Goal: Check status: Check status

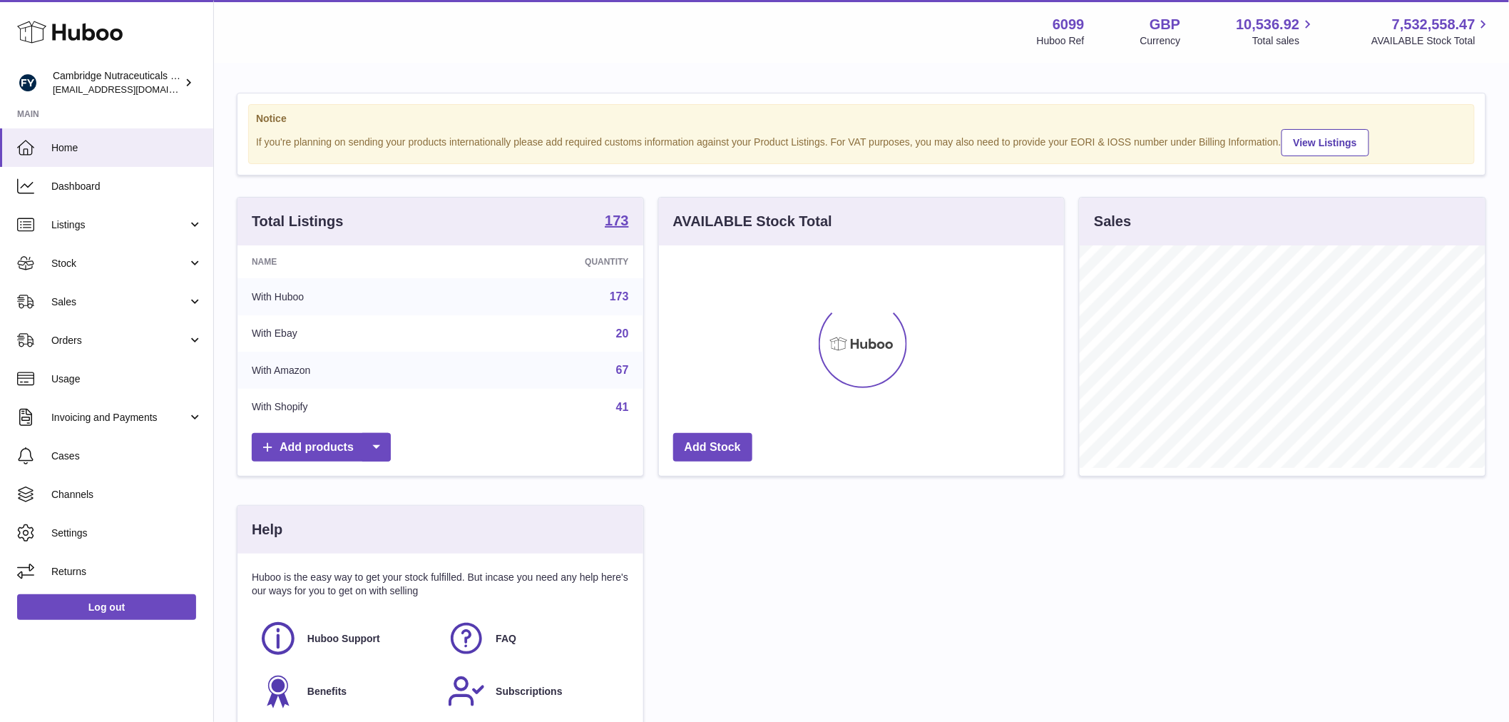
scroll to position [222, 405]
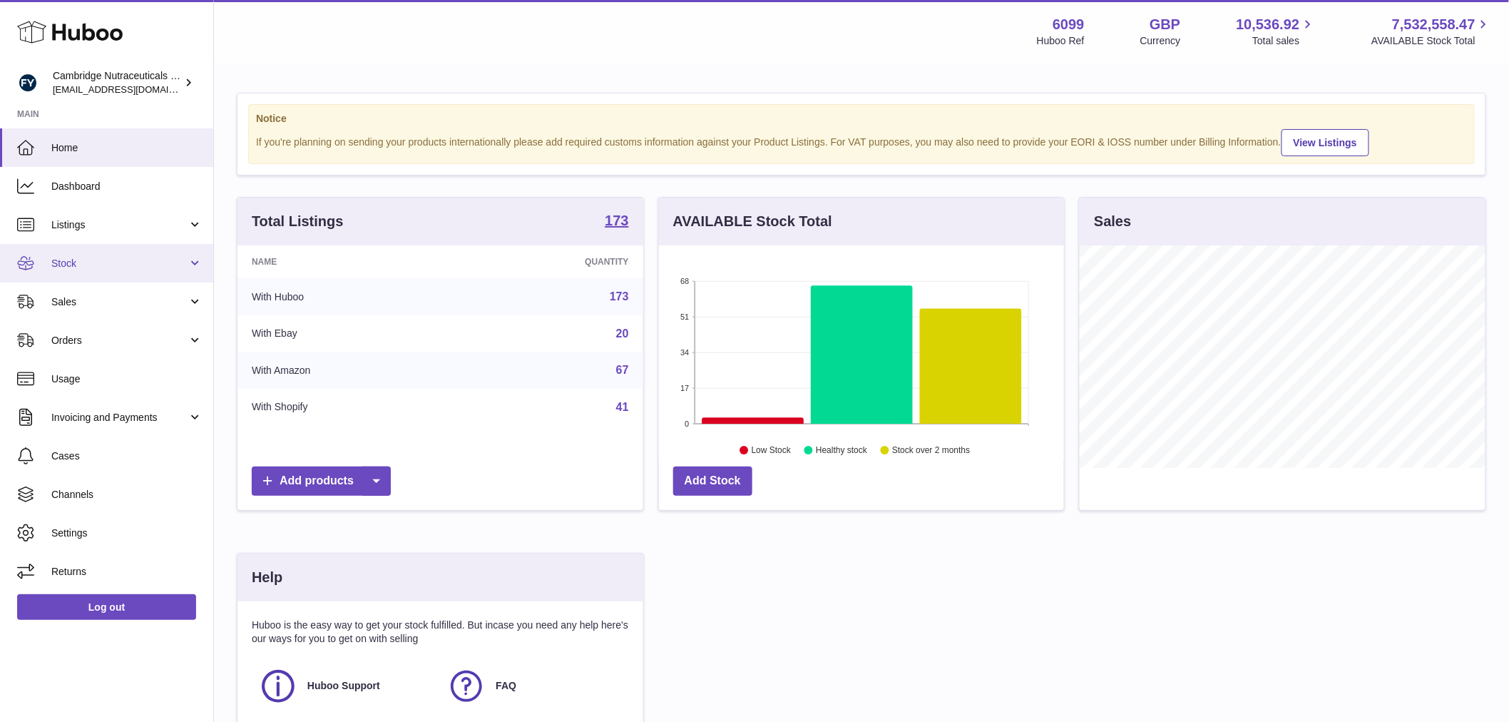
click at [33, 260] on icon at bounding box center [25, 263] width 17 height 17
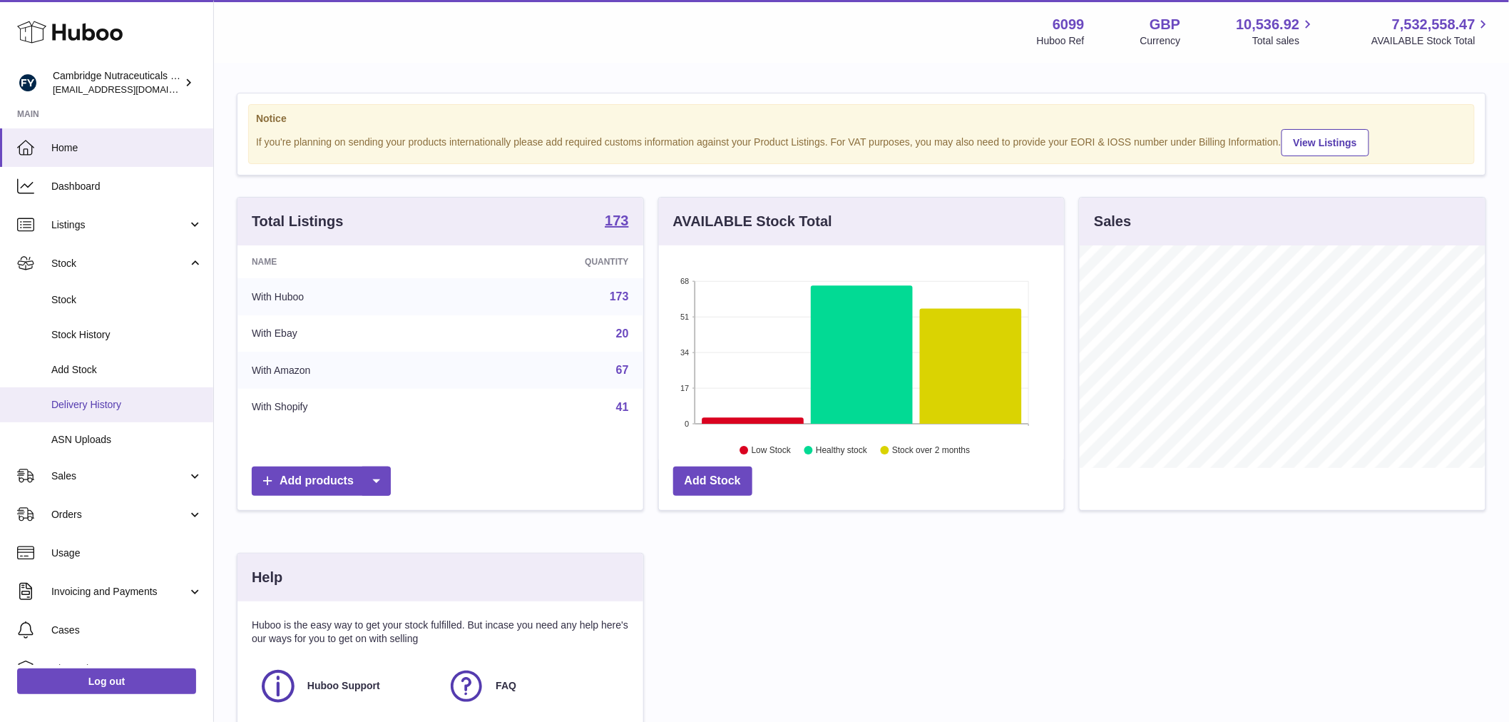
click at [106, 414] on link "Delivery History" at bounding box center [106, 404] width 213 height 35
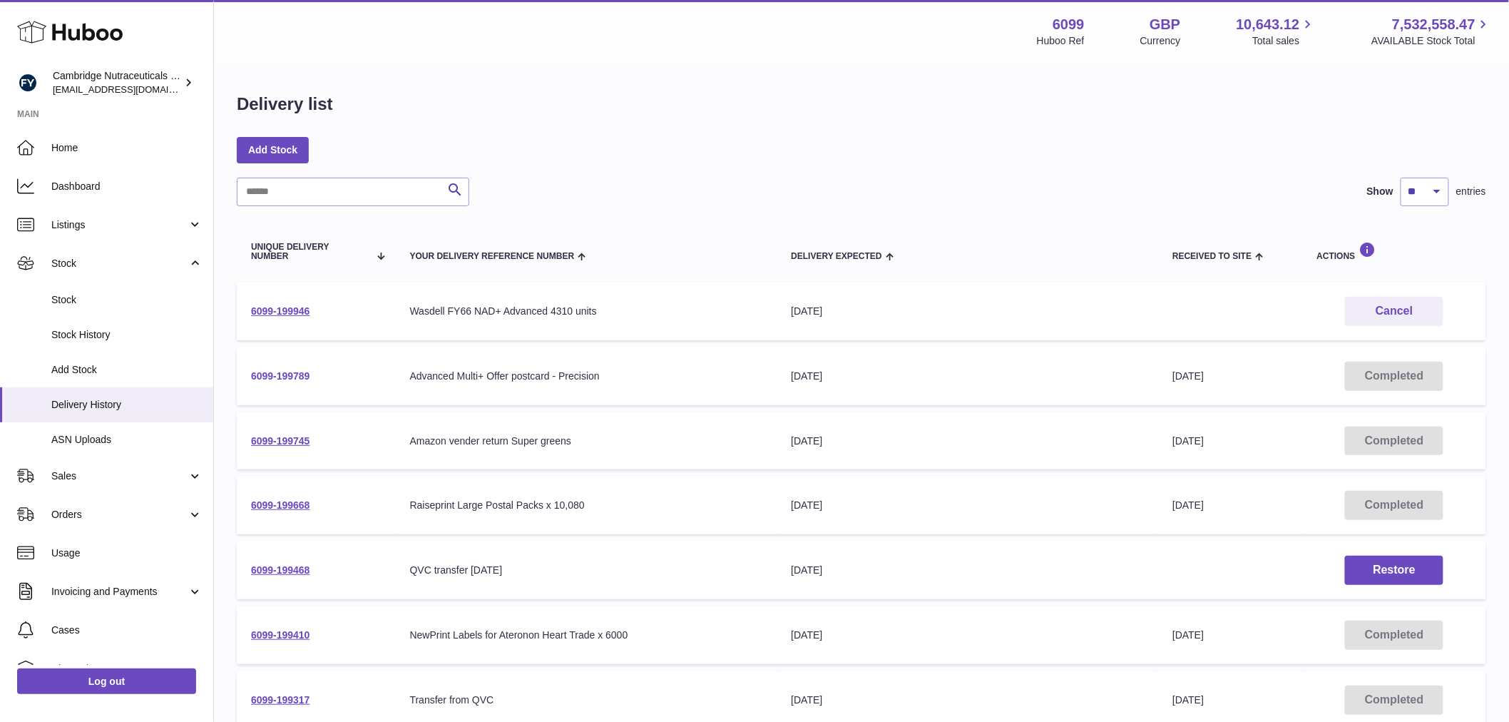
click at [254, 372] on link "6099-199789" at bounding box center [280, 375] width 59 height 11
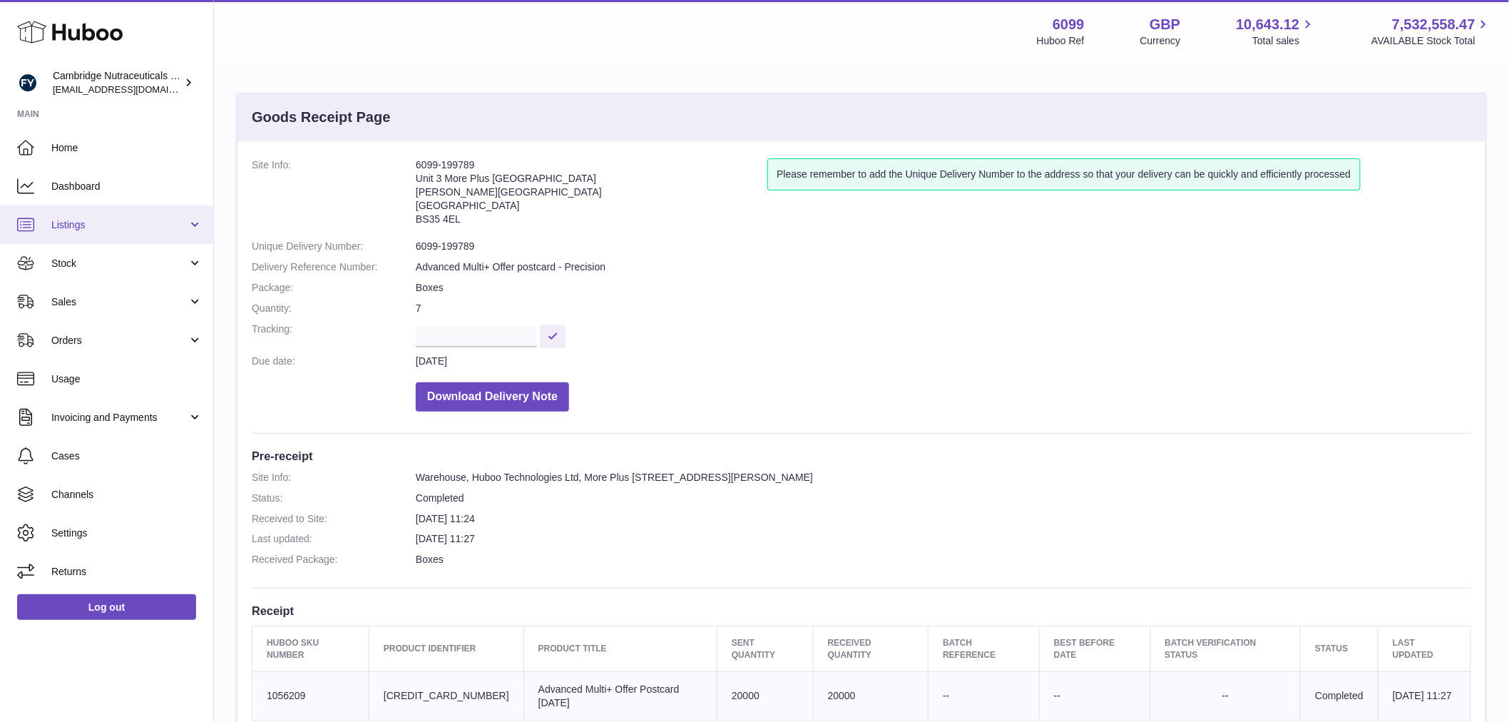
click at [97, 230] on span "Listings" at bounding box center [119, 225] width 136 height 14
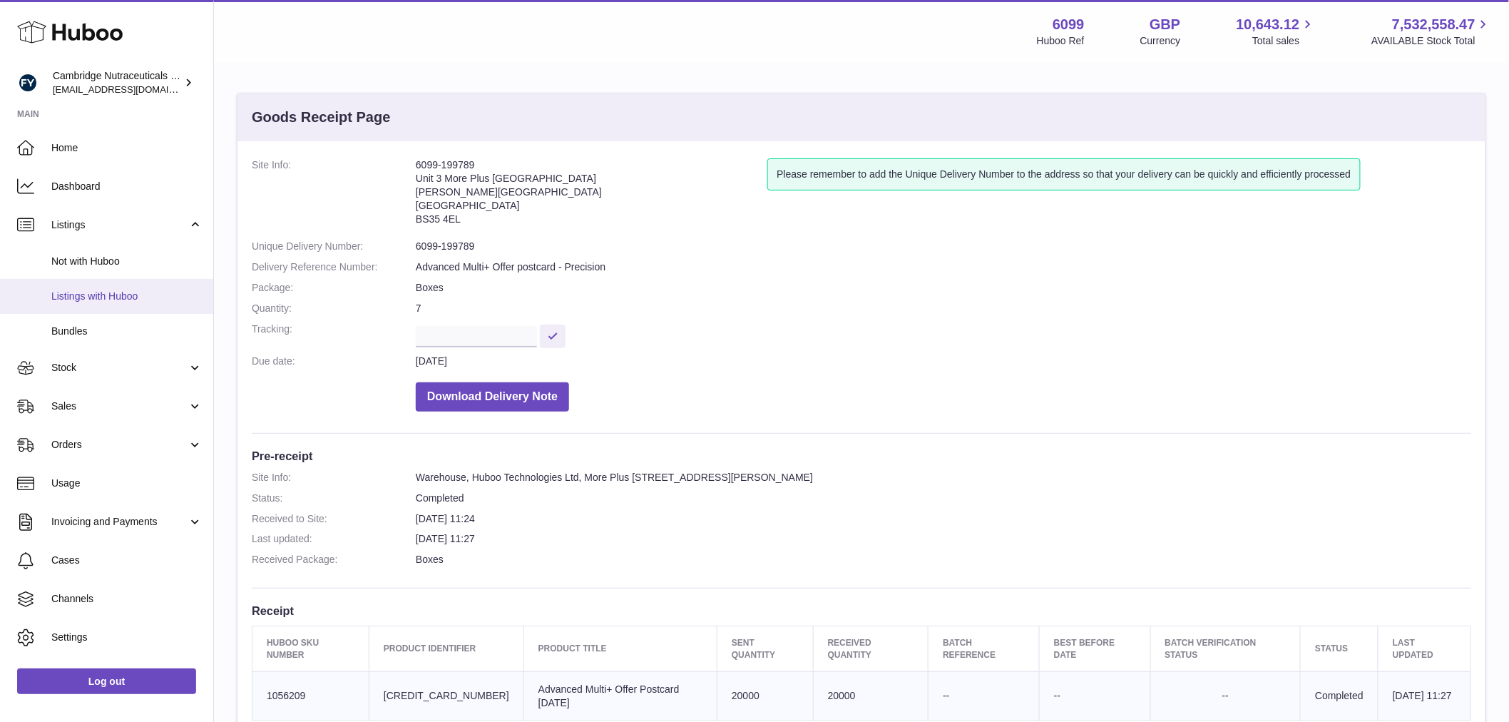
click at [124, 289] on span "Listings with Huboo" at bounding box center [126, 296] width 151 height 14
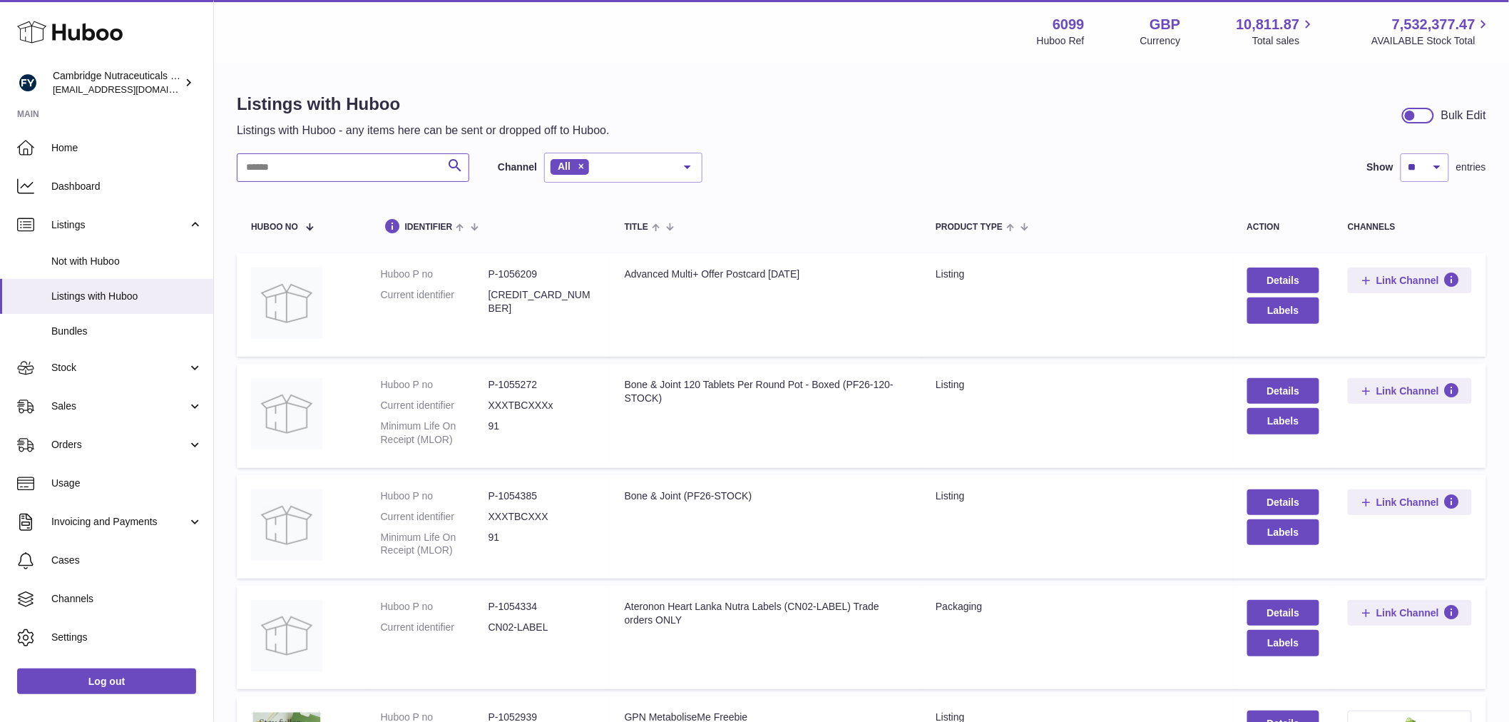
click at [346, 176] on input "text" at bounding box center [353, 167] width 232 height 29
click at [328, 173] on input "text" at bounding box center [353, 167] width 232 height 29
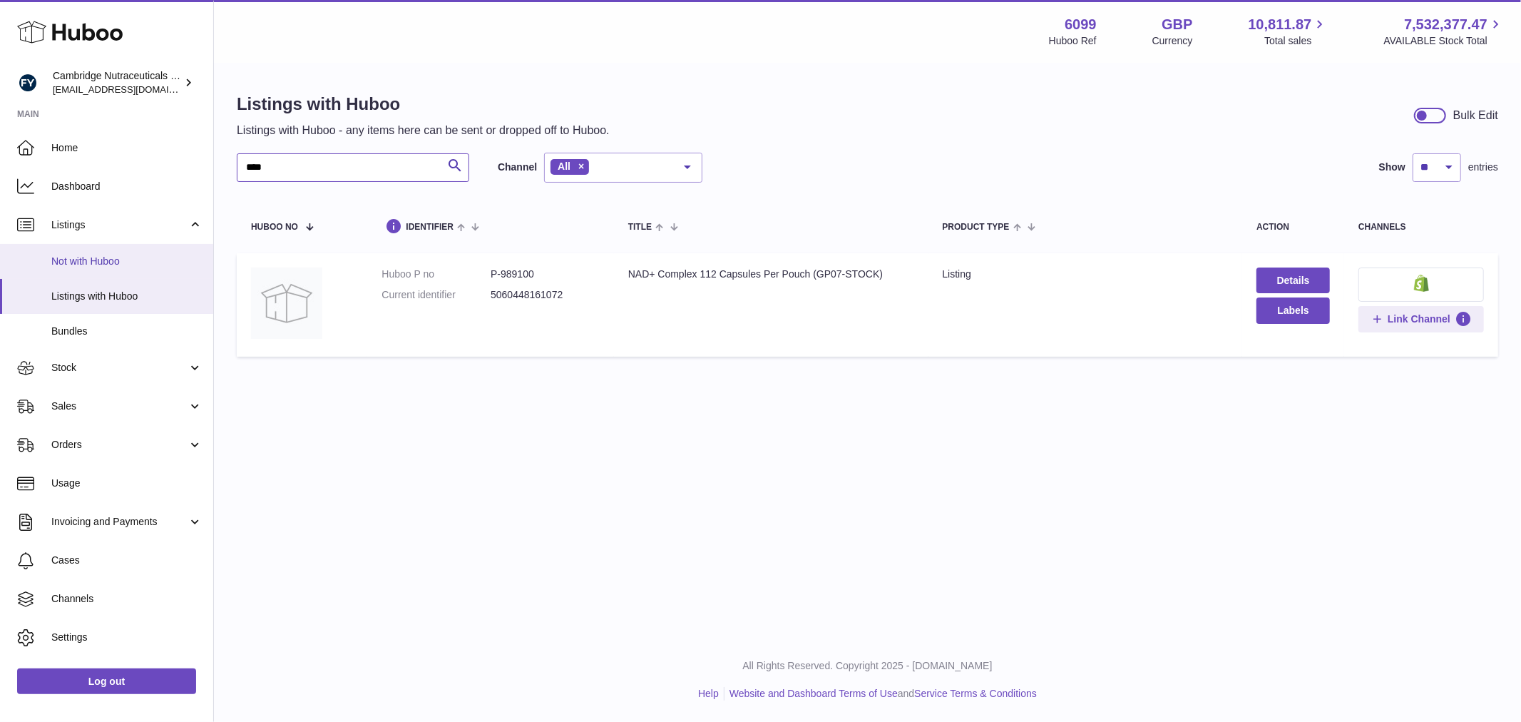
type input "****"
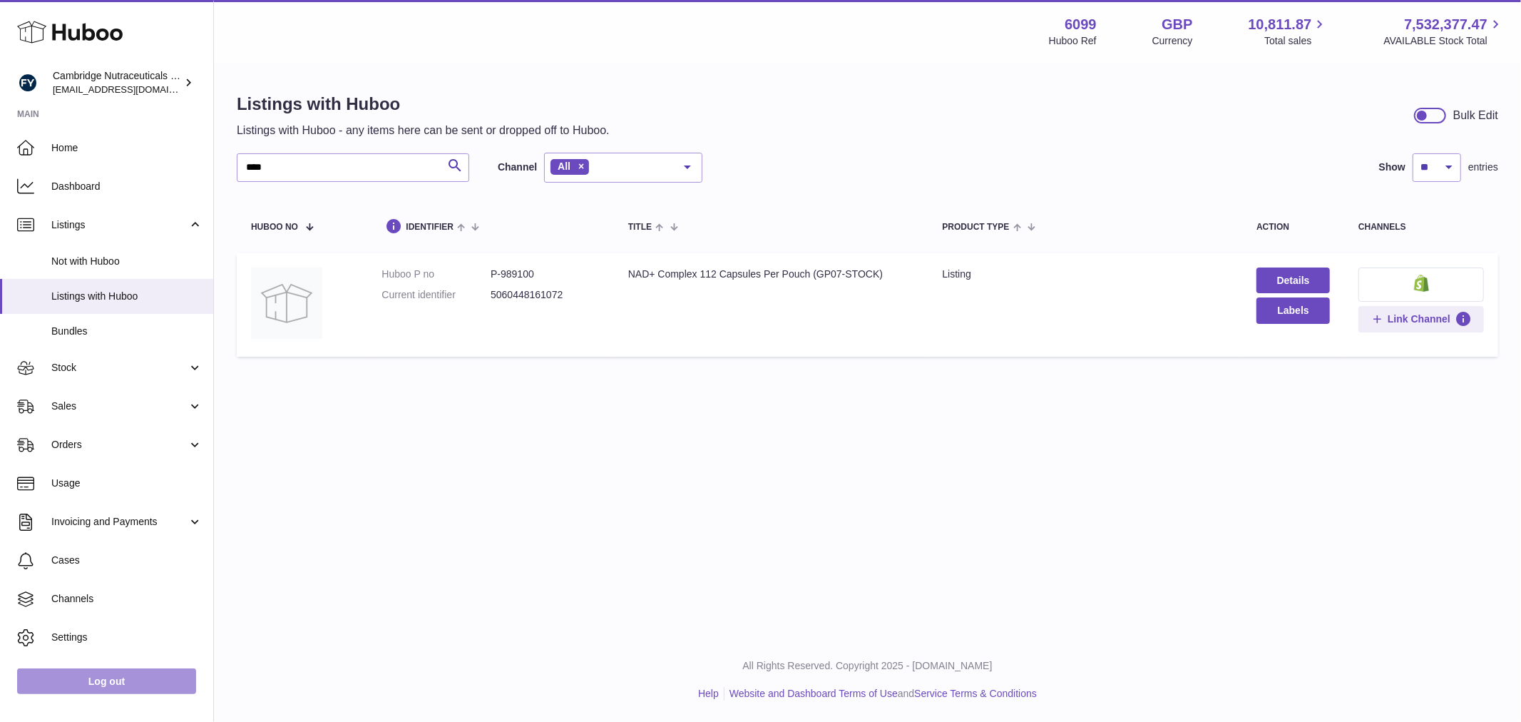
click at [93, 671] on link "Log out" at bounding box center [106, 681] width 179 height 26
